Goal: Task Accomplishment & Management: Manage account settings

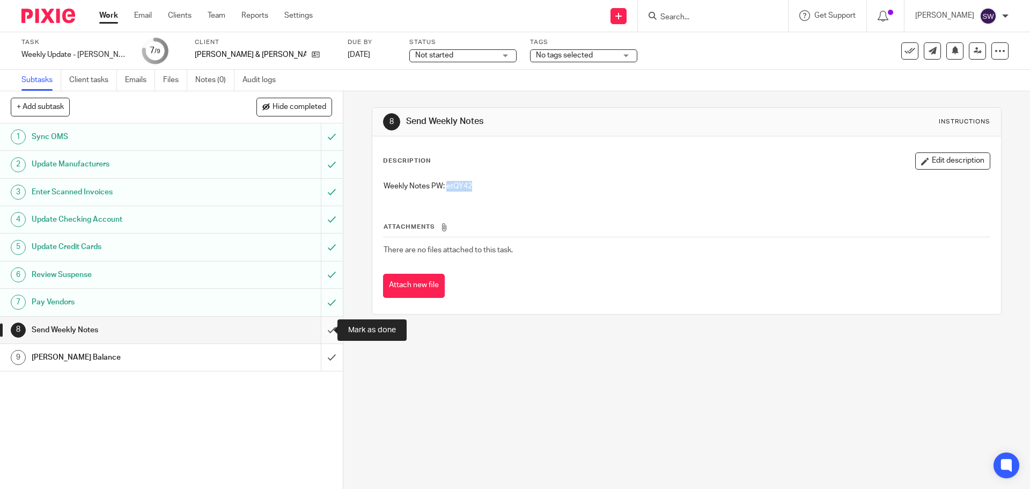
click at [318, 329] on input "submit" at bounding box center [171, 330] width 343 height 27
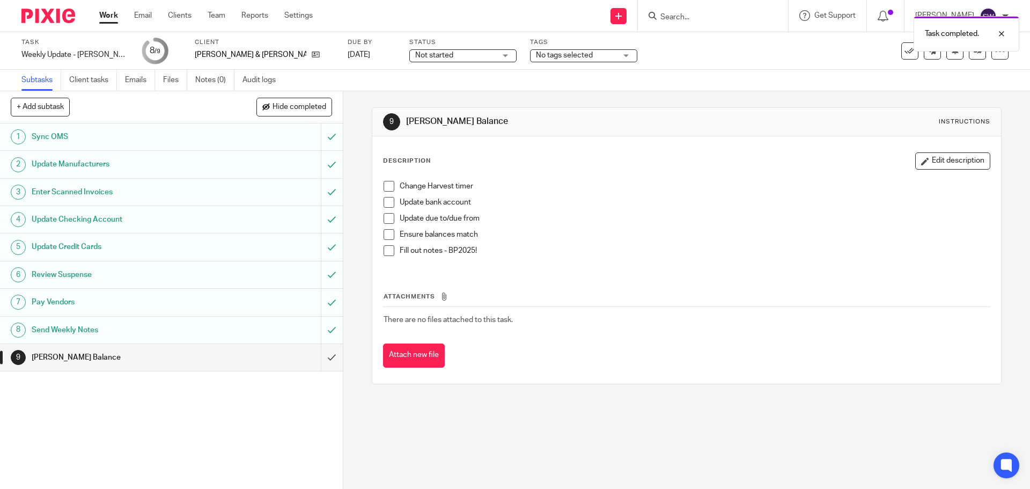
click at [384, 182] on span at bounding box center [389, 186] width 11 height 11
click at [386, 201] on span at bounding box center [389, 202] width 11 height 11
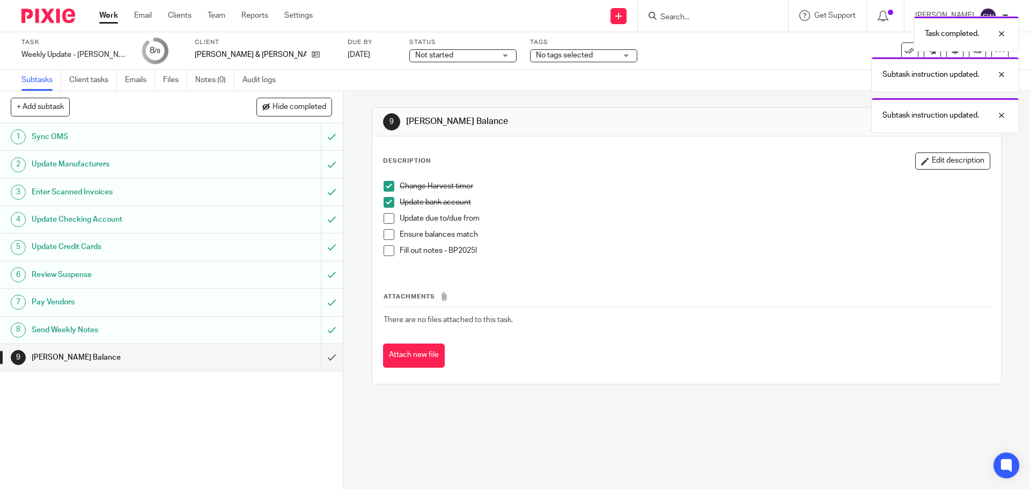
click at [384, 218] on span at bounding box center [389, 218] width 11 height 11
click at [386, 234] on span at bounding box center [389, 234] width 11 height 11
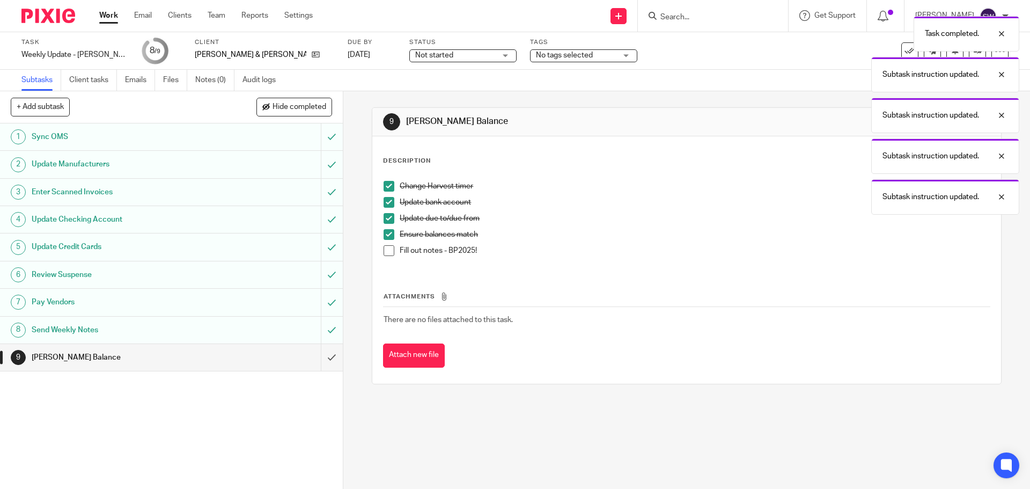
click at [465, 250] on p "Fill out notes - BP2025!" at bounding box center [695, 250] width 590 height 11
copy p "BP2025"
drag, startPoint x: 495, startPoint y: 250, endPoint x: 445, endPoint y: 250, distance: 49.4
click at [445, 250] on p "Fill out notes - BP2025!" at bounding box center [695, 250] width 590 height 11
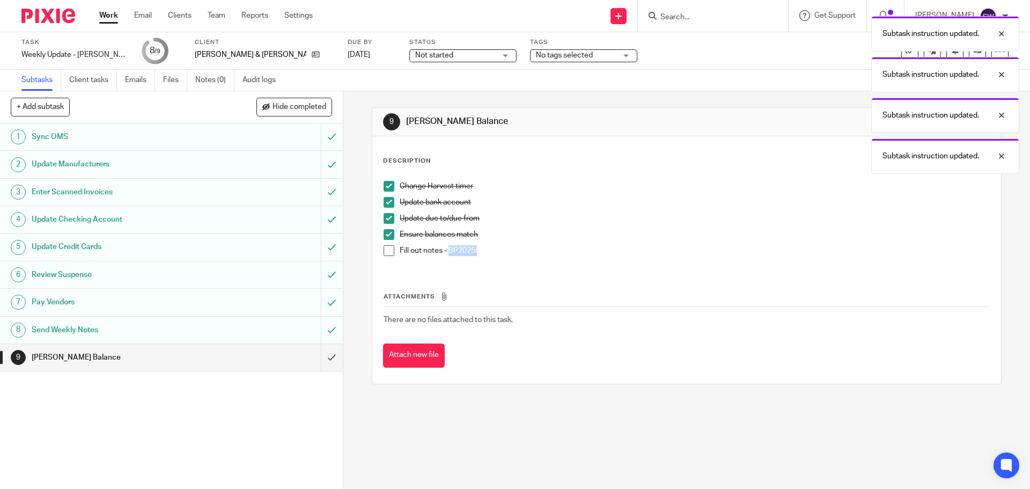
copy p "BP2025!"
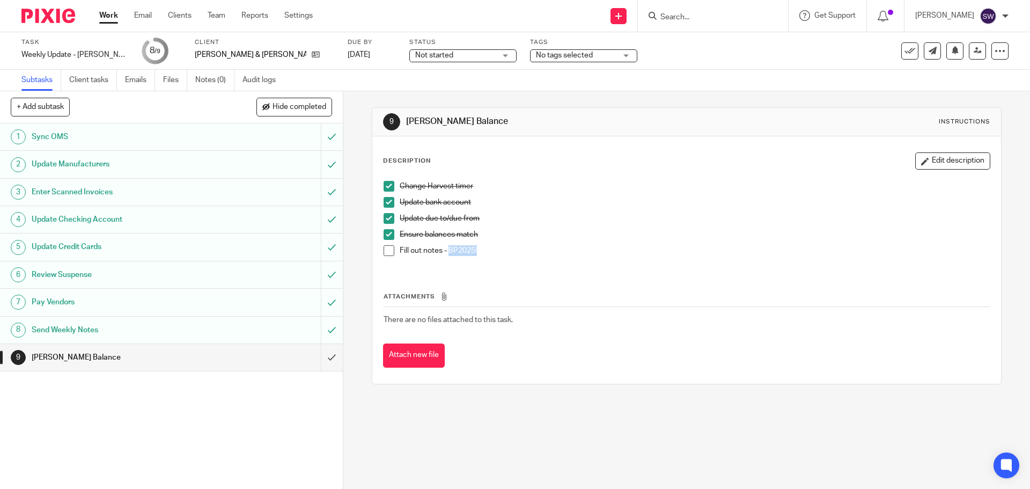
click at [496, 251] on p "Fill out notes - BP2025!" at bounding box center [695, 250] width 590 height 11
drag, startPoint x: 478, startPoint y: 247, endPoint x: 446, endPoint y: 248, distance: 32.2
click at [446, 248] on p "Fill out notes - BP2025!" at bounding box center [695, 250] width 590 height 11
copy p "BP2025!"
click at [319, 352] on input "submit" at bounding box center [171, 357] width 343 height 27
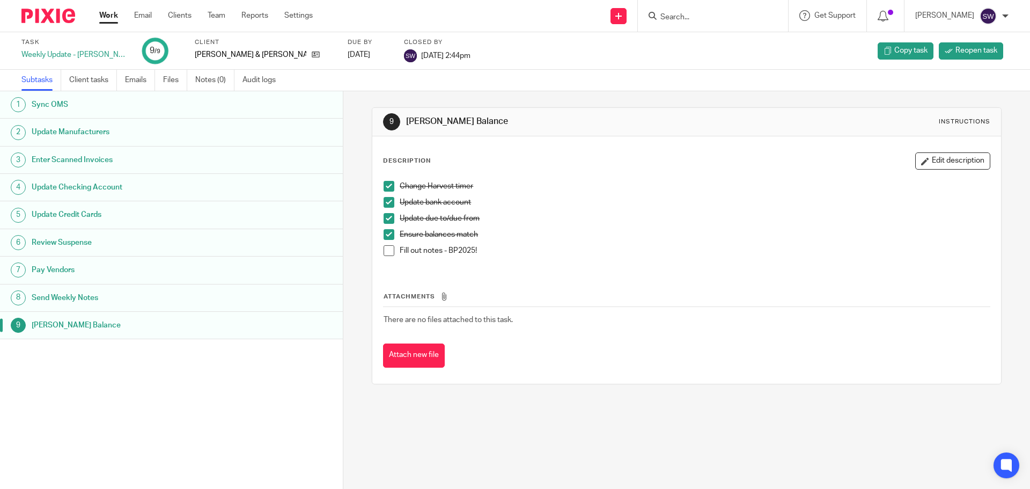
click at [388, 252] on span at bounding box center [389, 250] width 11 height 11
drag, startPoint x: 114, startPoint y: 17, endPoint x: 141, endPoint y: 1, distance: 30.8
click at [114, 17] on link "Work" at bounding box center [108, 15] width 19 height 11
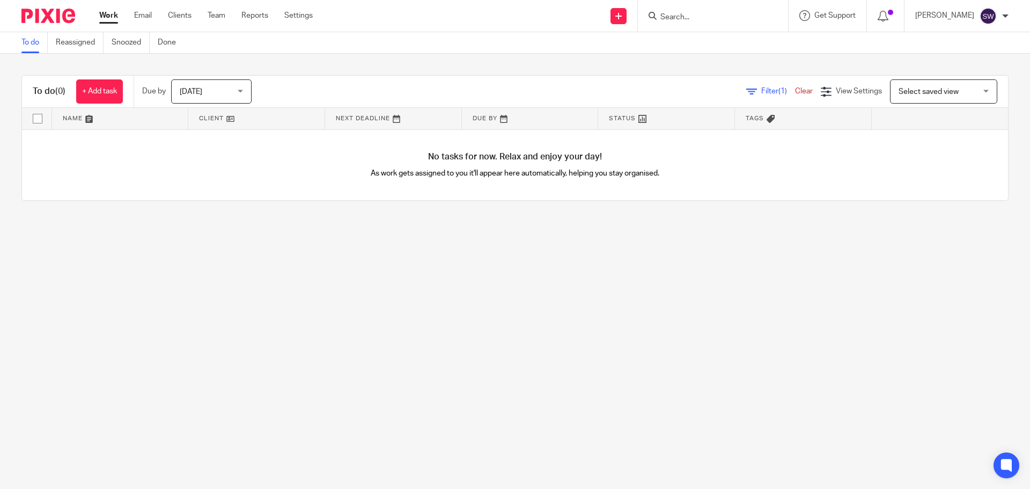
click at [216, 89] on span "Tomorrow" at bounding box center [208, 91] width 57 height 23
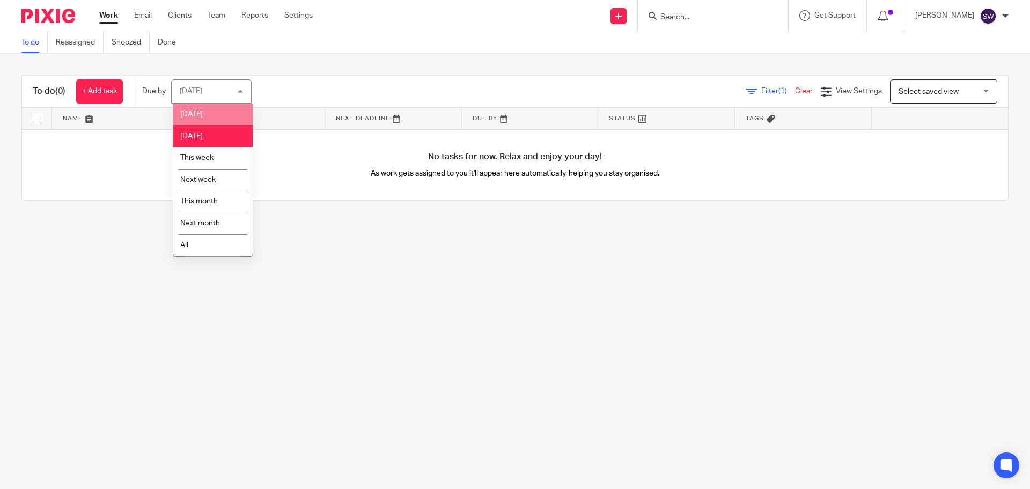
click at [207, 114] on li "Today" at bounding box center [212, 115] width 79 height 22
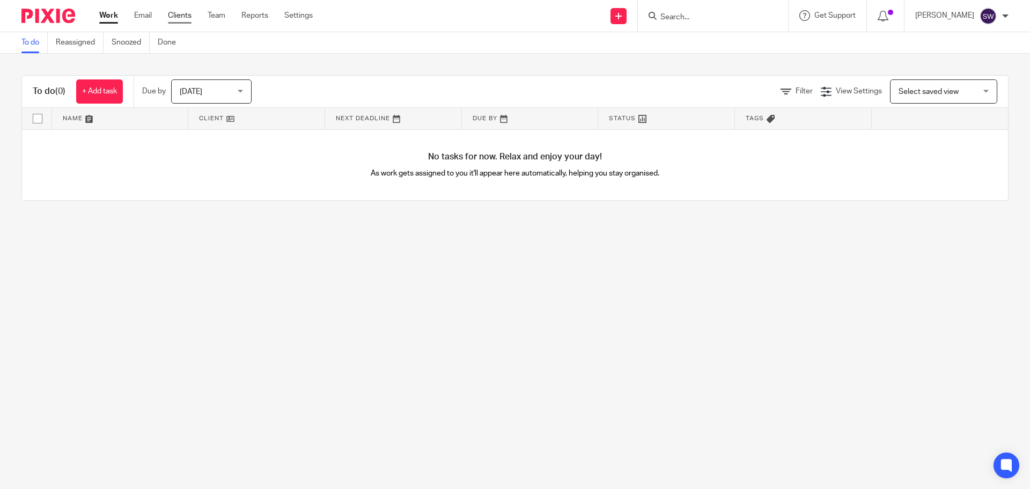
click at [176, 12] on link "Clients" at bounding box center [180, 15] width 24 height 11
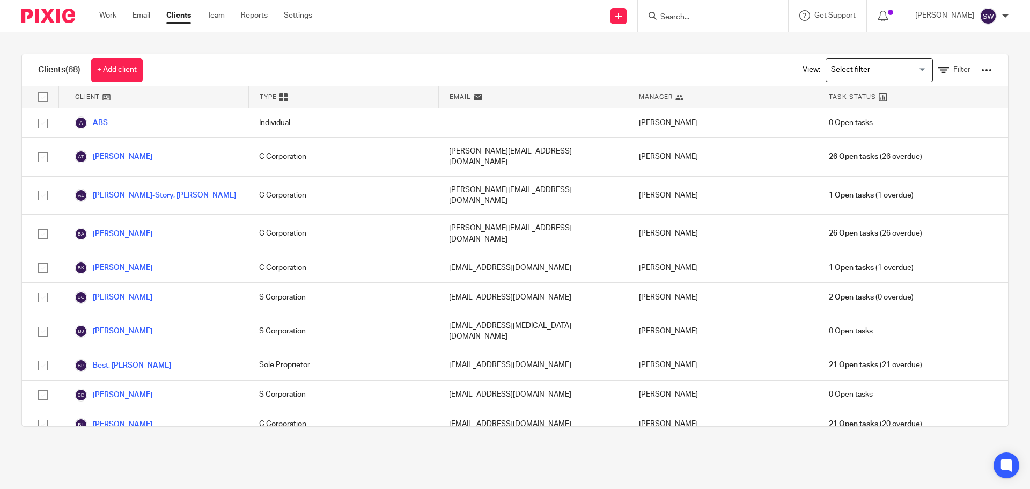
scroll to position [322, 0]
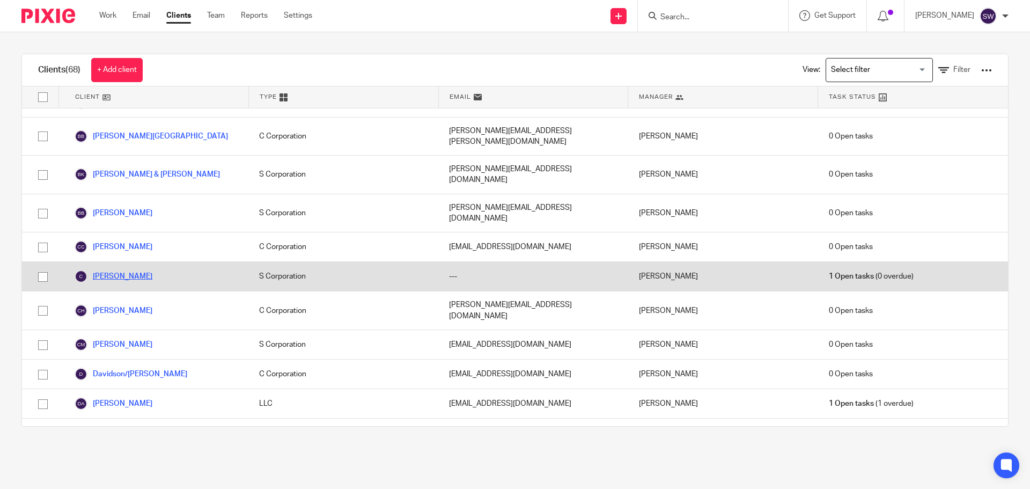
click at [137, 270] on link "[PERSON_NAME]" at bounding box center [114, 276] width 78 height 13
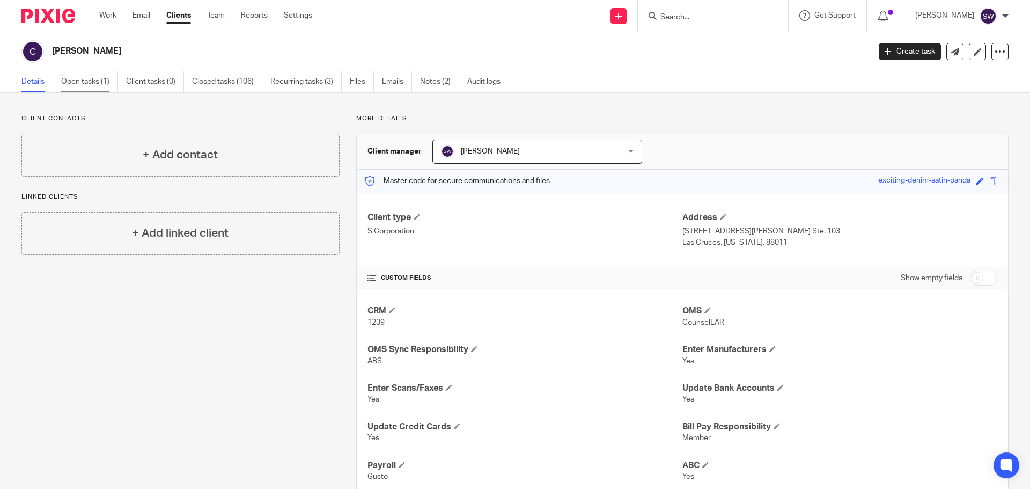
click at [97, 79] on link "Open tasks (1)" at bounding box center [89, 81] width 57 height 21
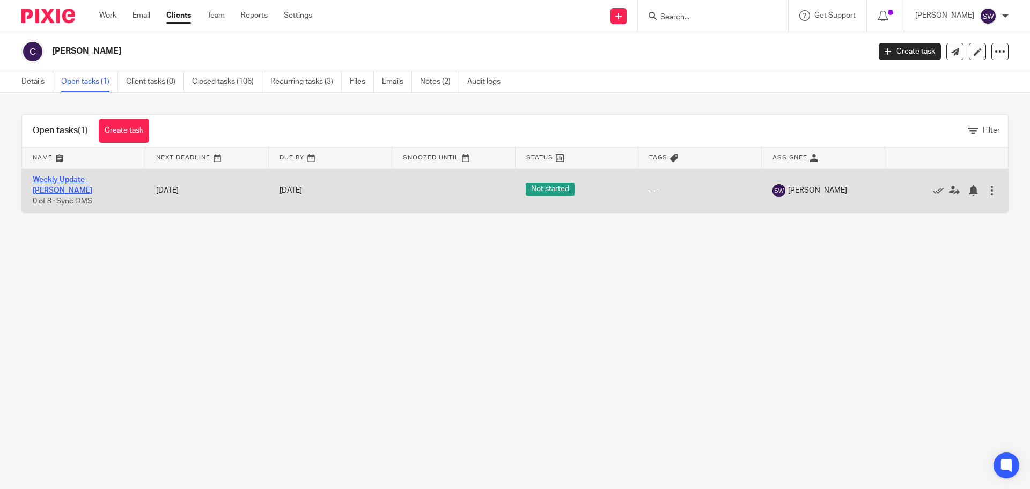
click at [92, 180] on link "Weekly Update- [PERSON_NAME]" at bounding box center [63, 185] width 60 height 18
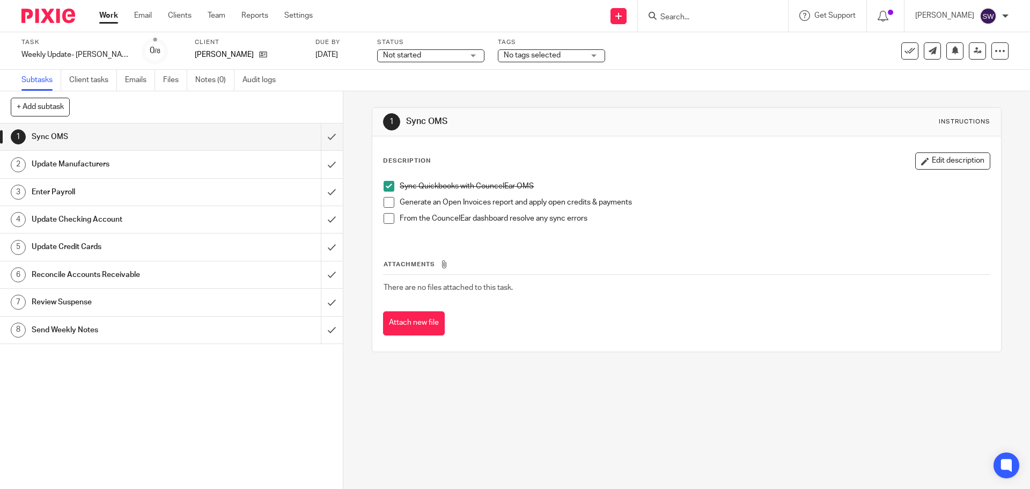
click at [389, 202] on span at bounding box center [389, 202] width 11 height 11
click at [386, 216] on span at bounding box center [389, 218] width 11 height 11
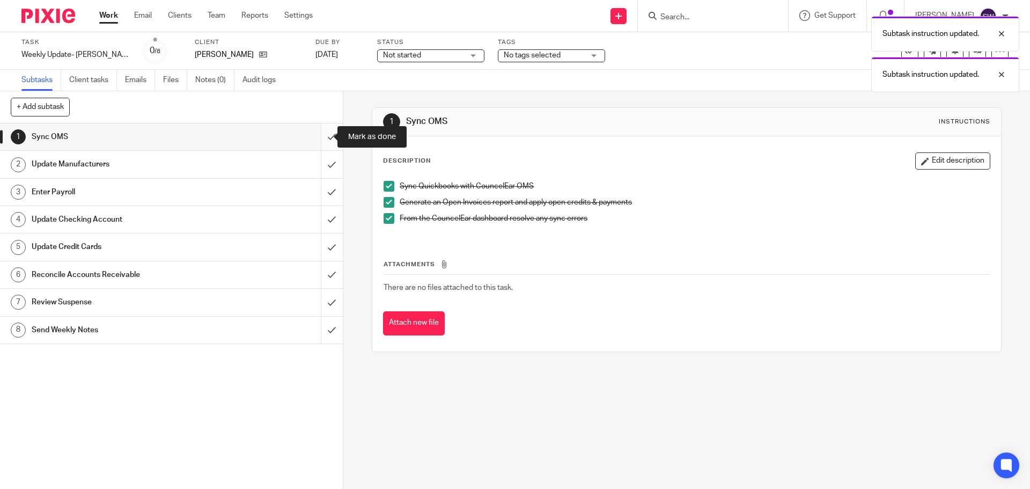
click at [320, 135] on input "submit" at bounding box center [171, 136] width 343 height 27
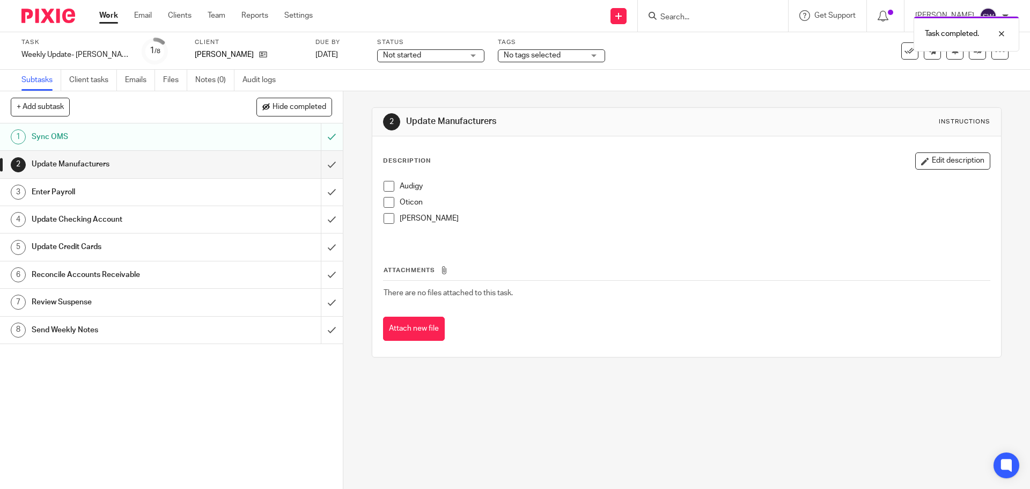
click at [388, 187] on span at bounding box center [389, 186] width 11 height 11
click at [386, 202] on span at bounding box center [389, 202] width 11 height 11
click at [390, 219] on span at bounding box center [389, 218] width 11 height 11
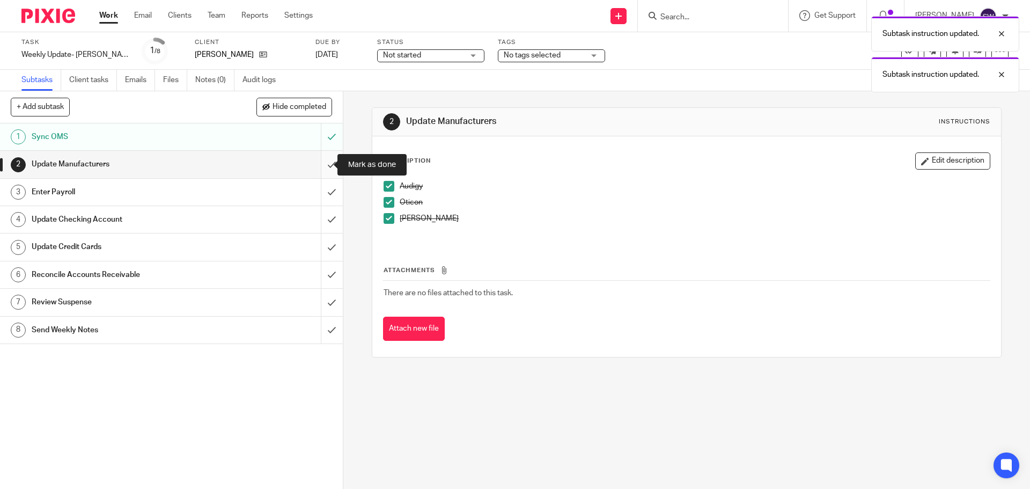
click at [321, 157] on input "submit" at bounding box center [171, 164] width 343 height 27
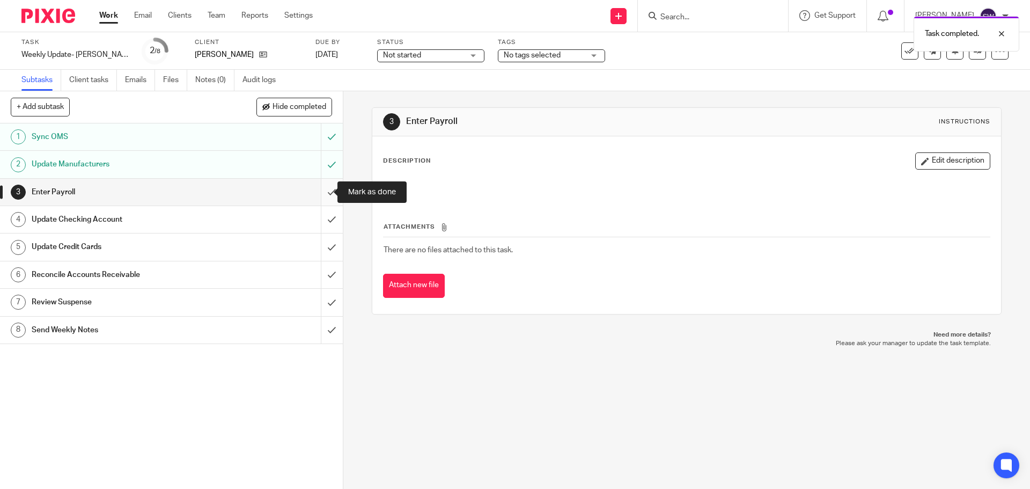
click at [320, 199] on input "submit" at bounding box center [171, 192] width 343 height 27
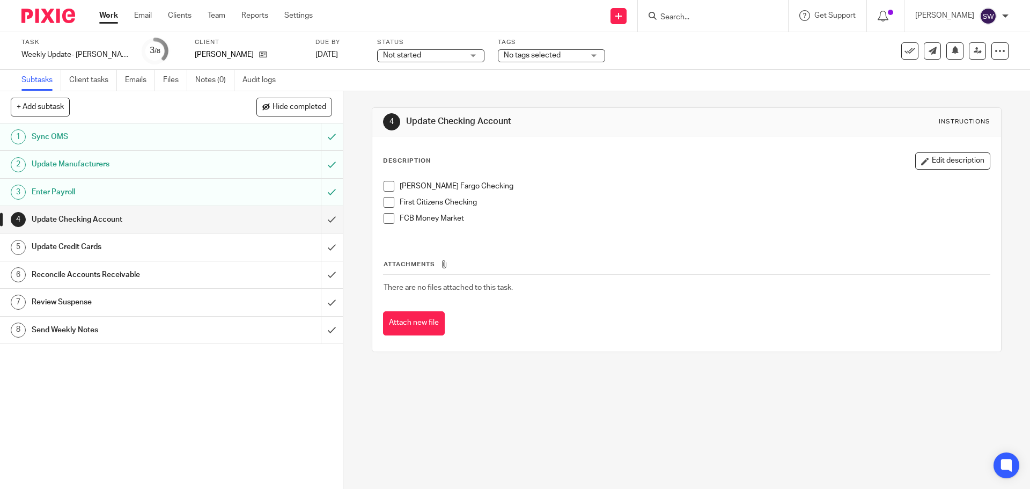
click at [385, 188] on span at bounding box center [389, 186] width 11 height 11
click at [388, 201] on span at bounding box center [389, 202] width 11 height 11
click at [384, 220] on span at bounding box center [389, 218] width 11 height 11
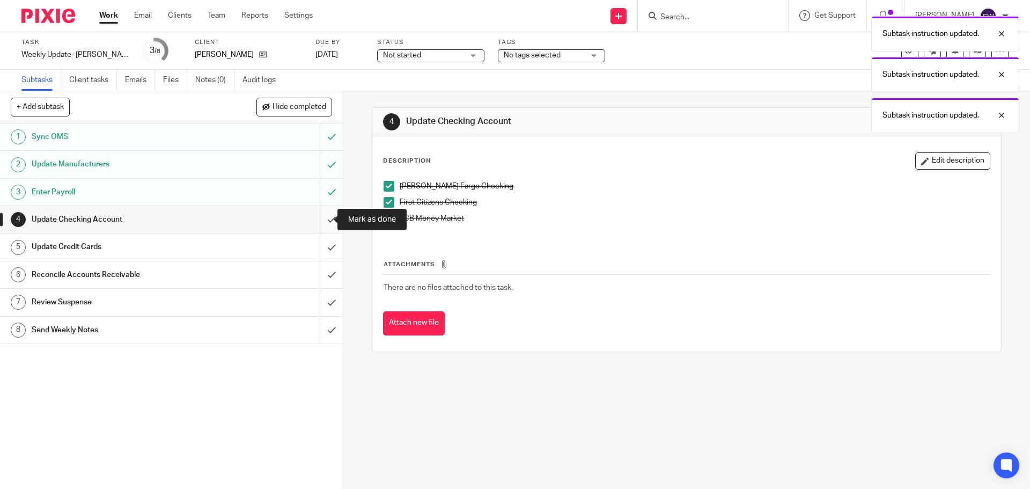
click at [325, 220] on input "submit" at bounding box center [171, 219] width 343 height 27
